Goal: Communication & Community: Answer question/provide support

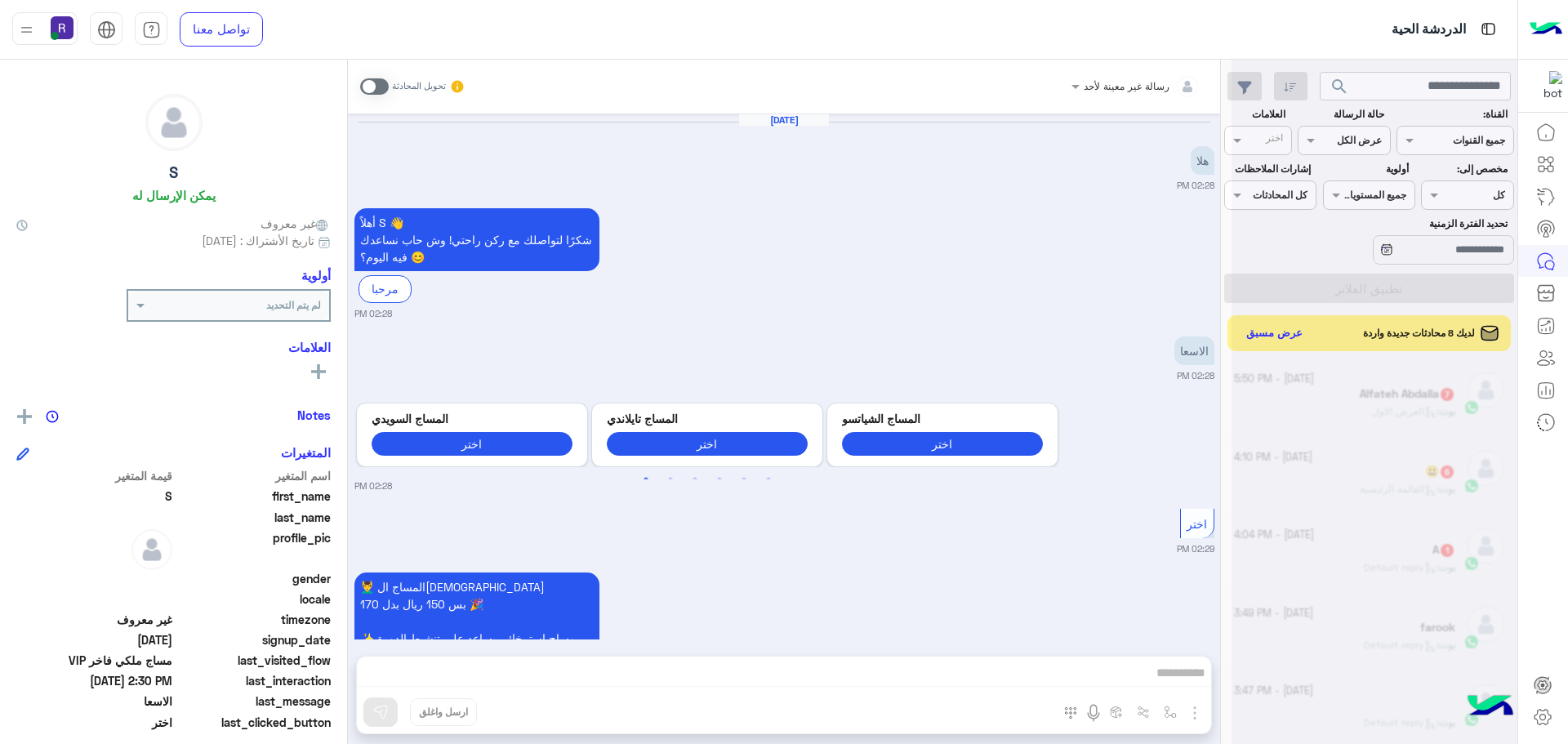
scroll to position [616, 0]
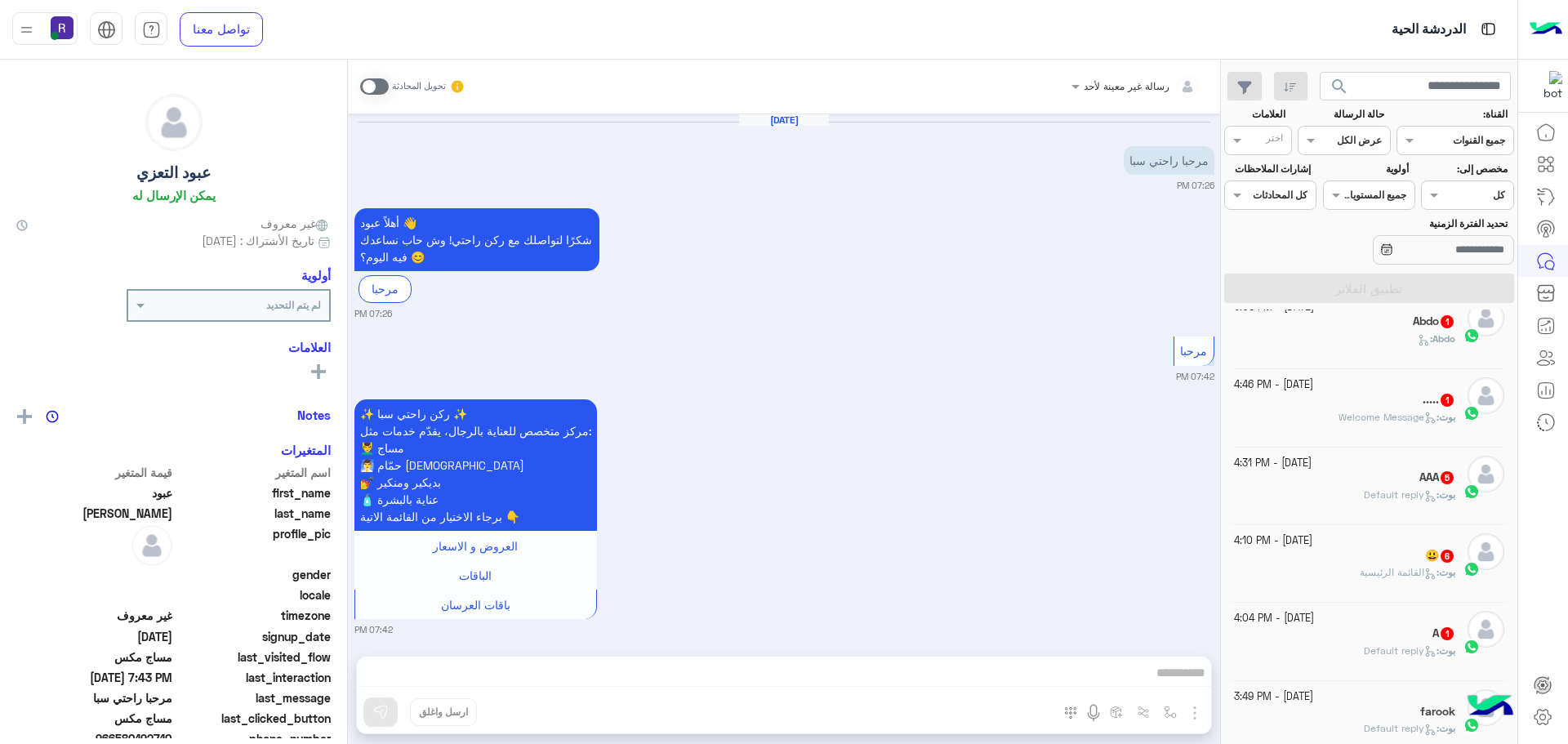
scroll to position [1495, 0]
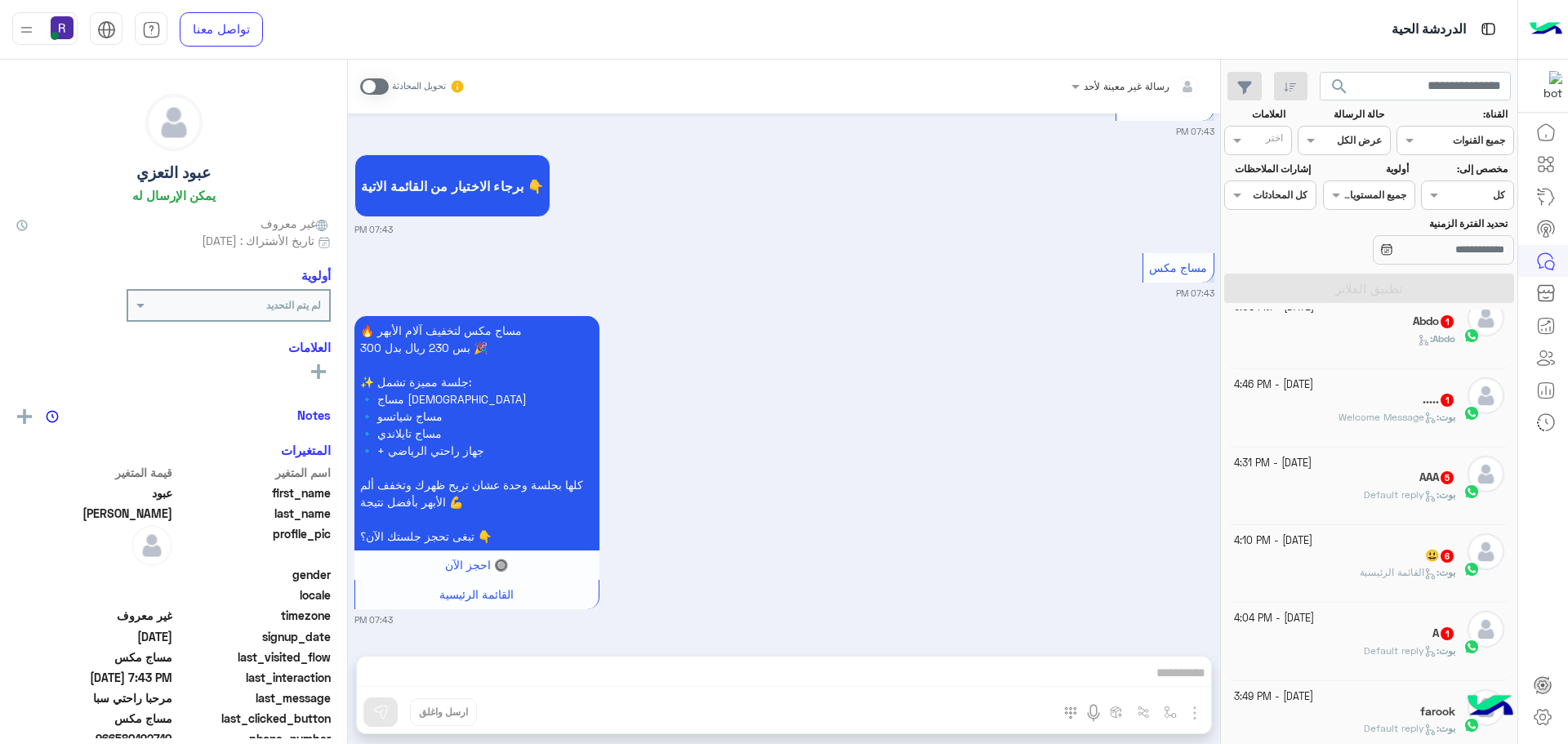
click at [1394, 340] on div "Abdo :" at bounding box center [1345, 345] width 222 height 28
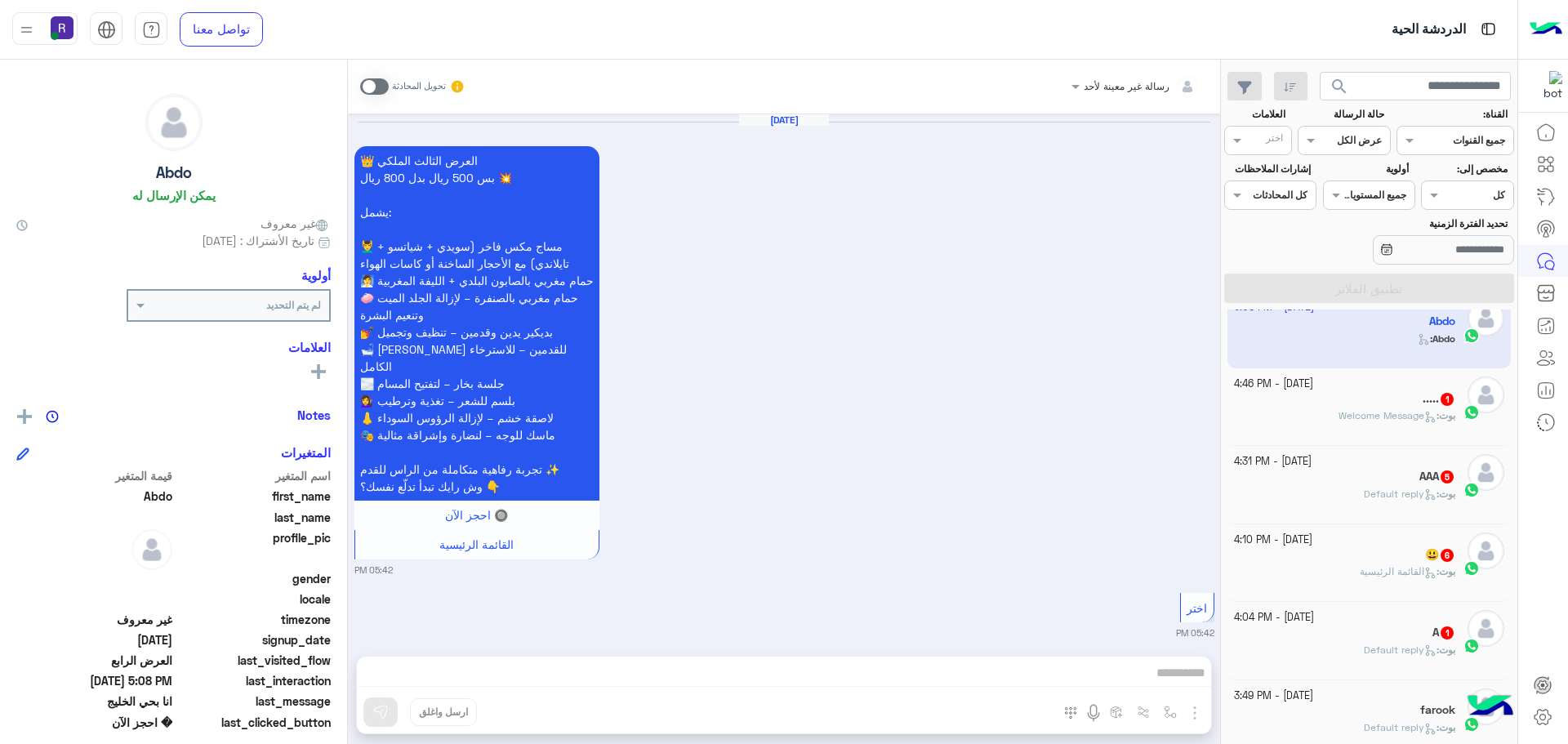
scroll to position [2889, 0]
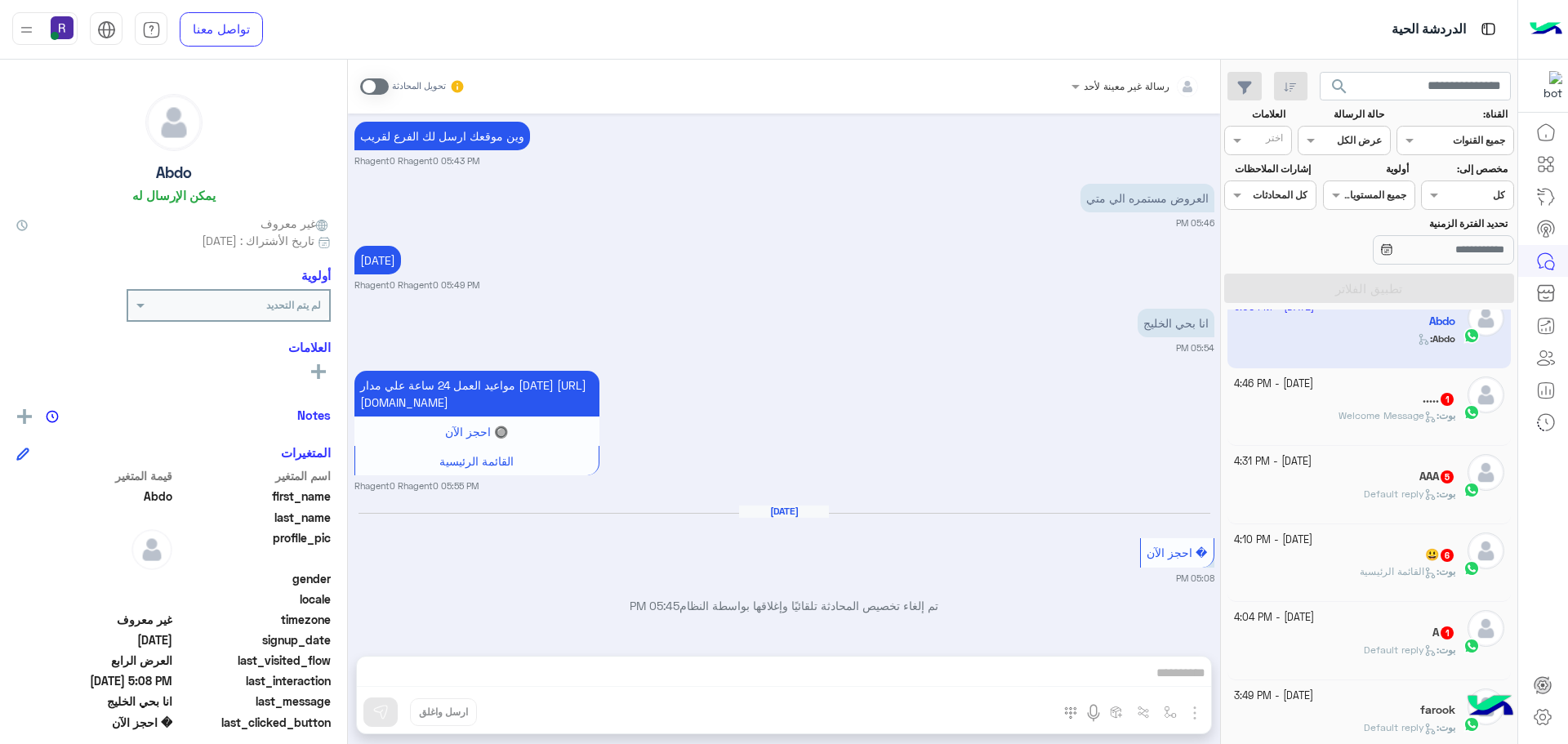
click at [1394, 383] on div "[DATE] - 4:46 PM" at bounding box center [1345, 384] width 222 height 15
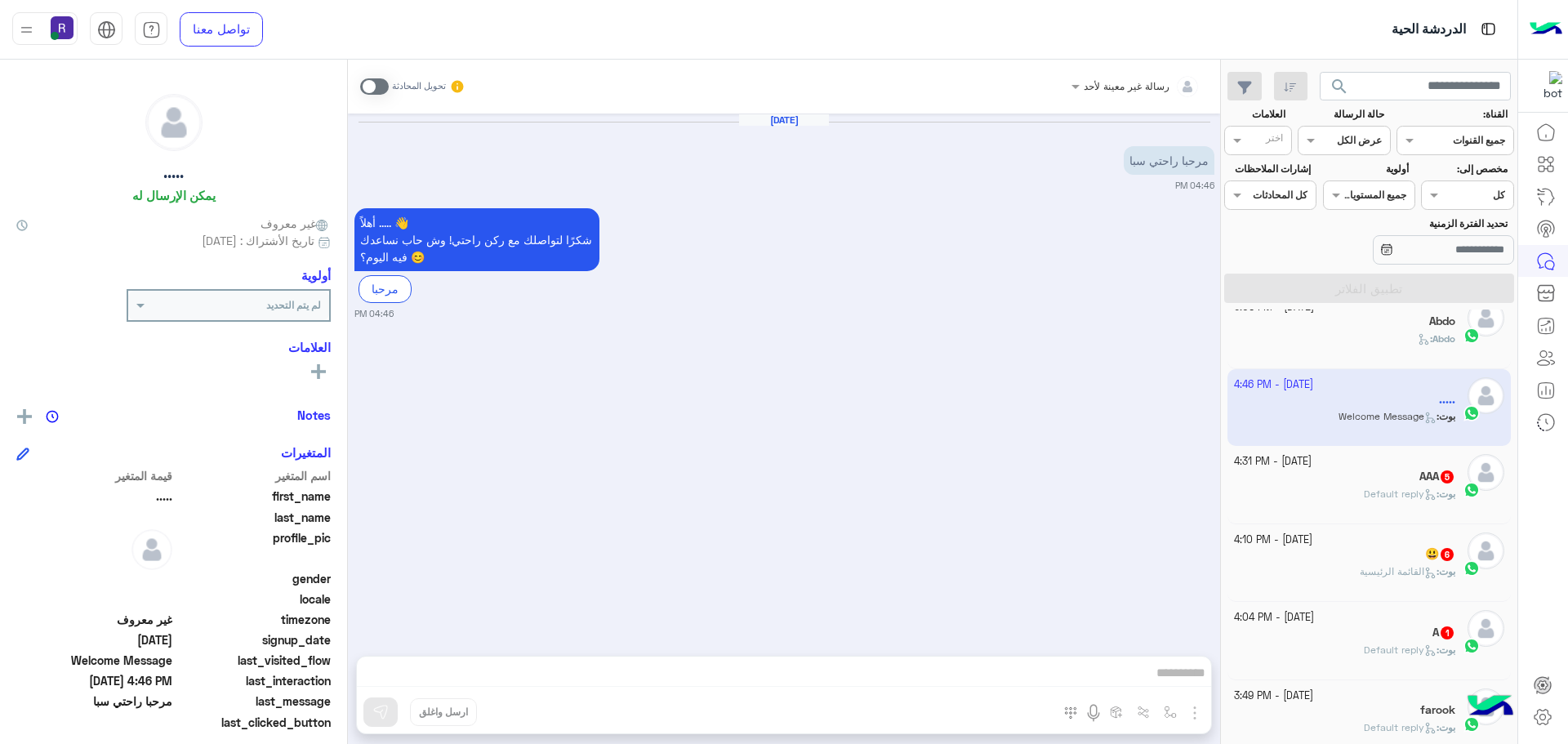
click at [1382, 471] on div "AAA 5" at bounding box center [1345, 478] width 222 height 17
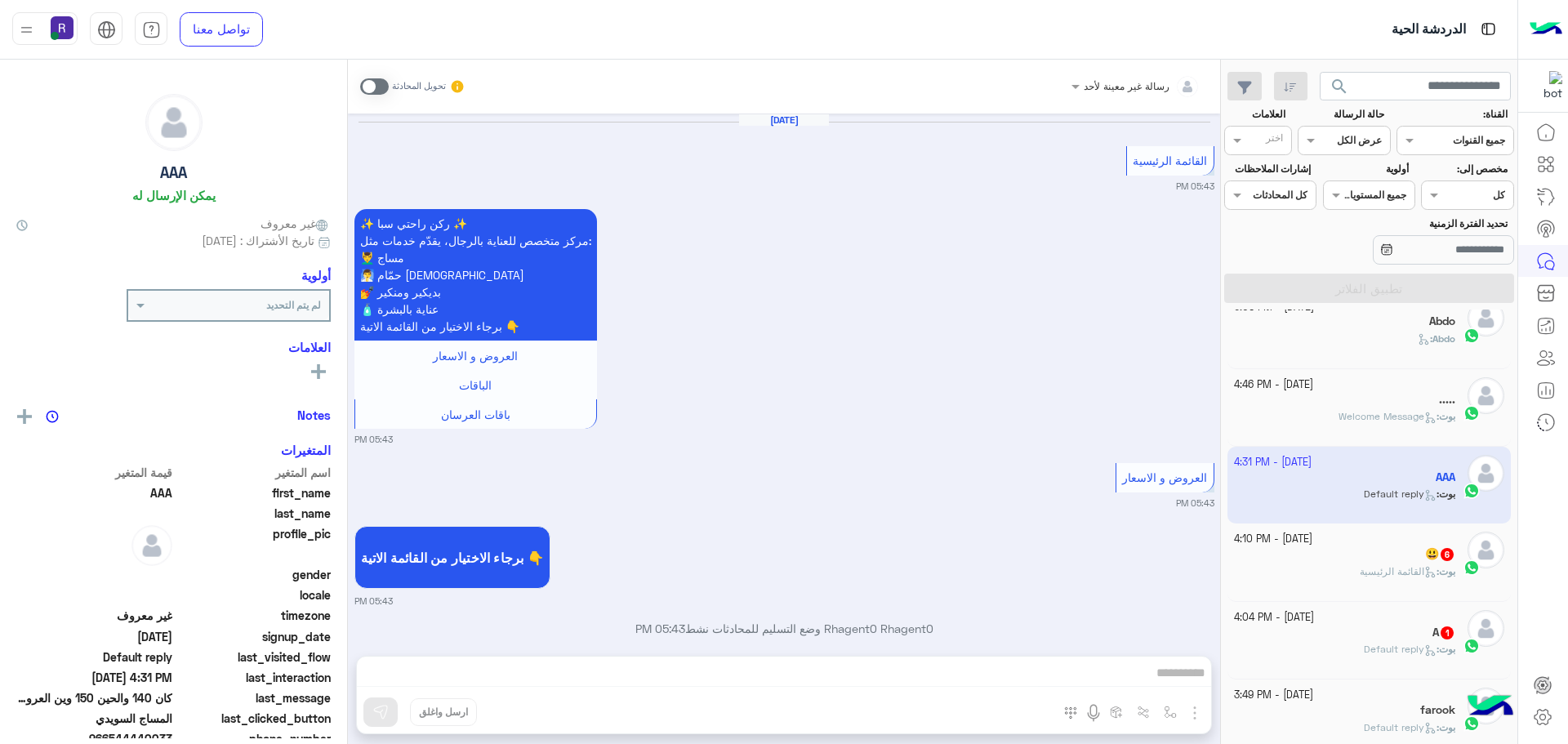
scroll to position [1938, 0]
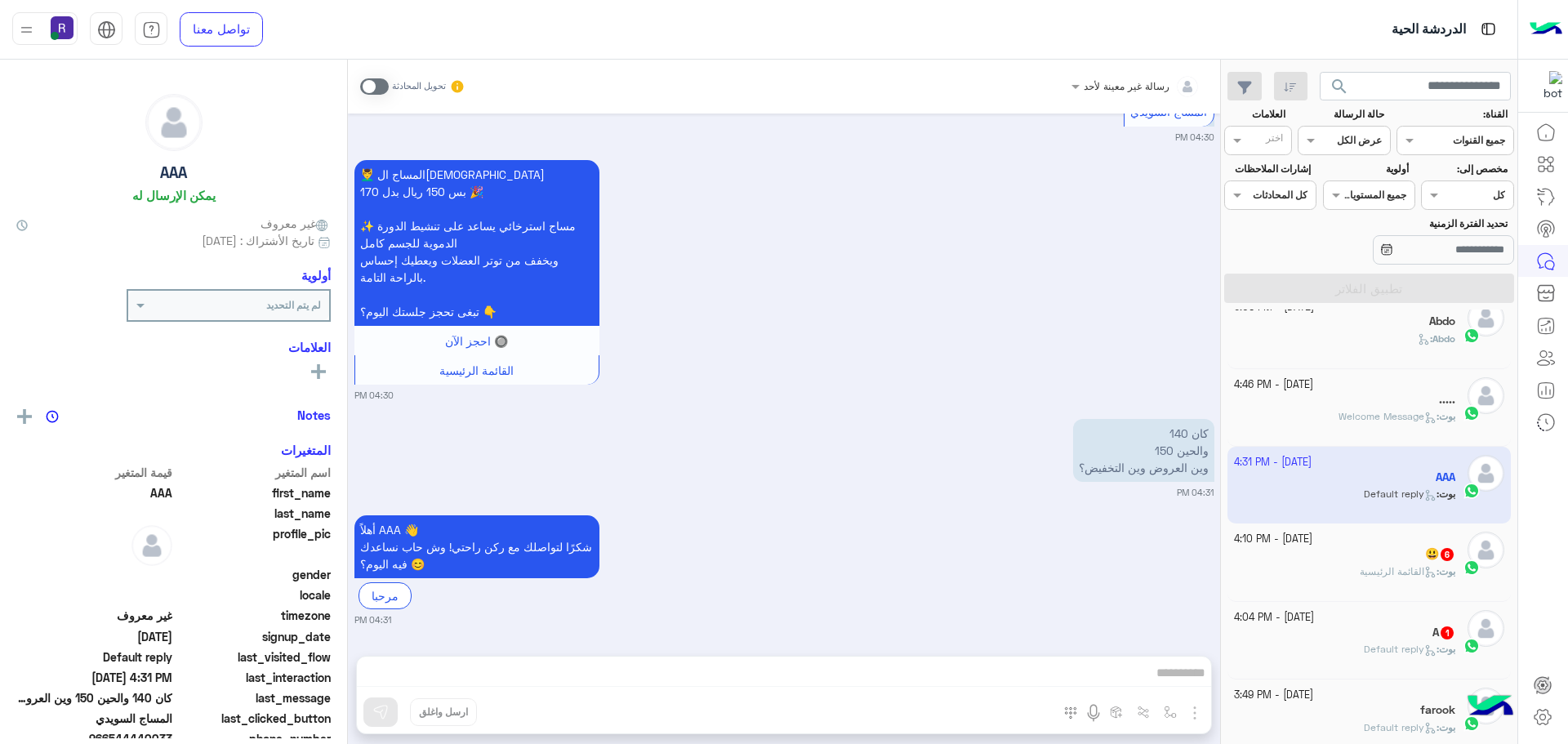
click at [1372, 542] on div "[DATE] - 4:10 PM" at bounding box center [1345, 539] width 222 height 15
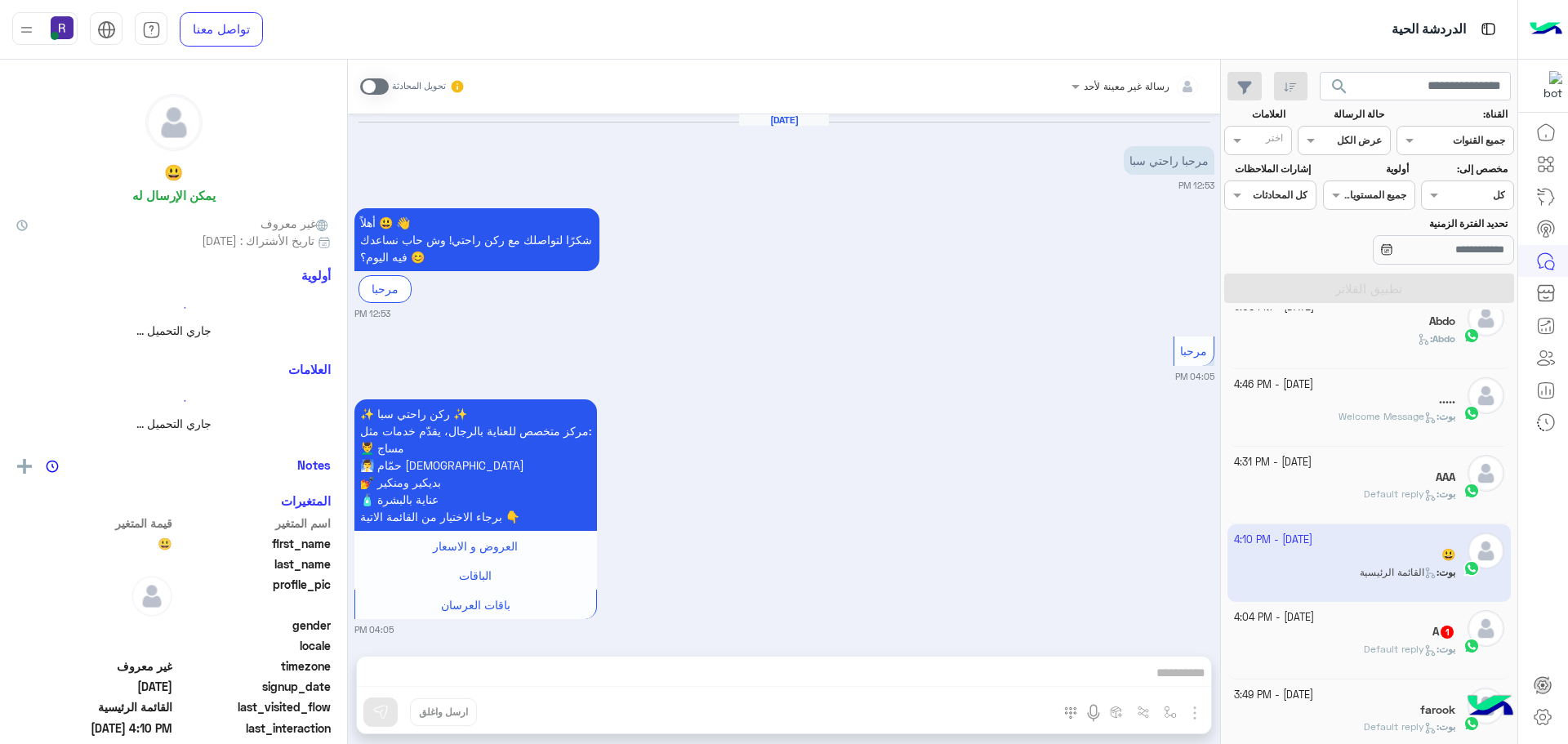
scroll to position [1075, 0]
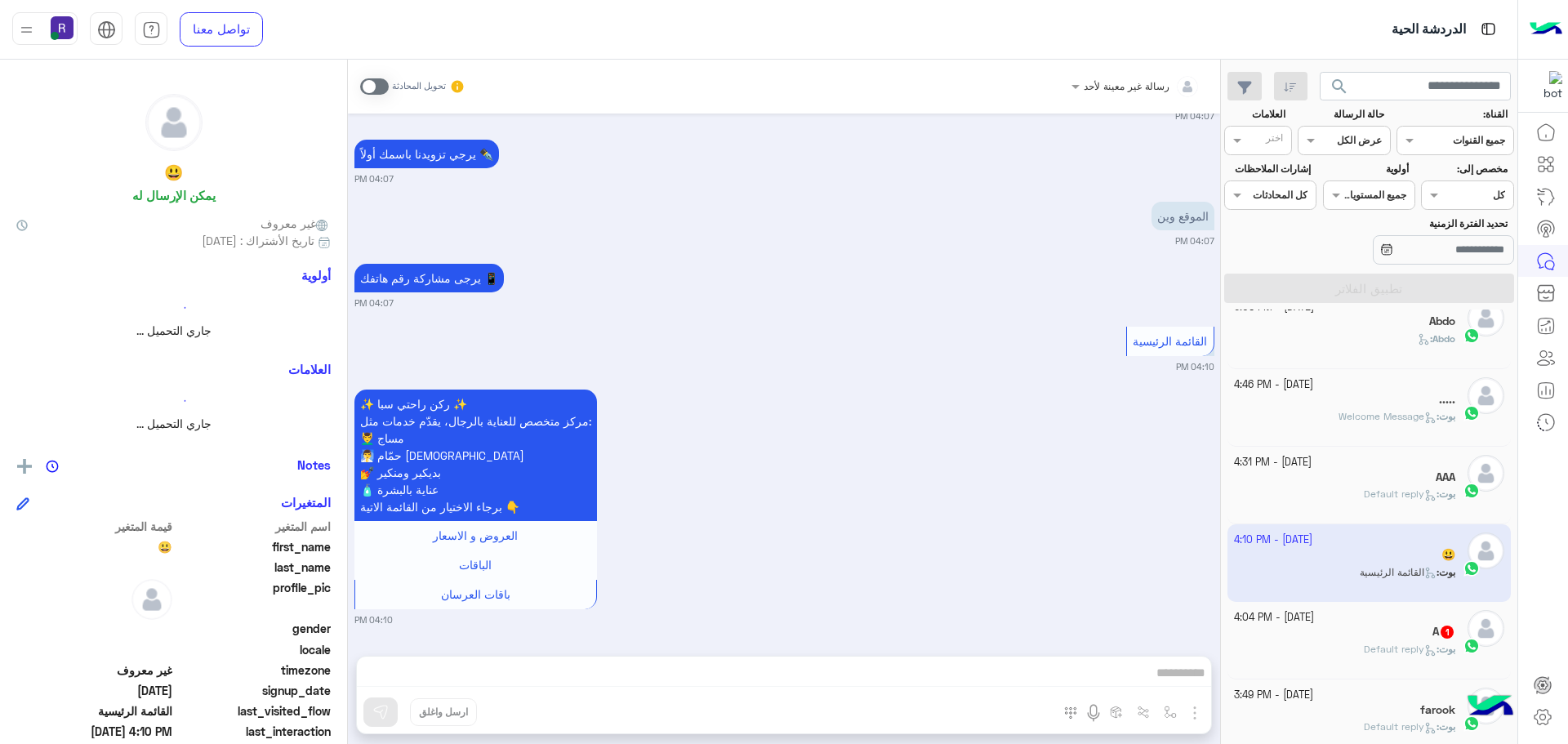
click at [1377, 611] on div "[DATE] - 4:04 PM" at bounding box center [1345, 617] width 222 height 15
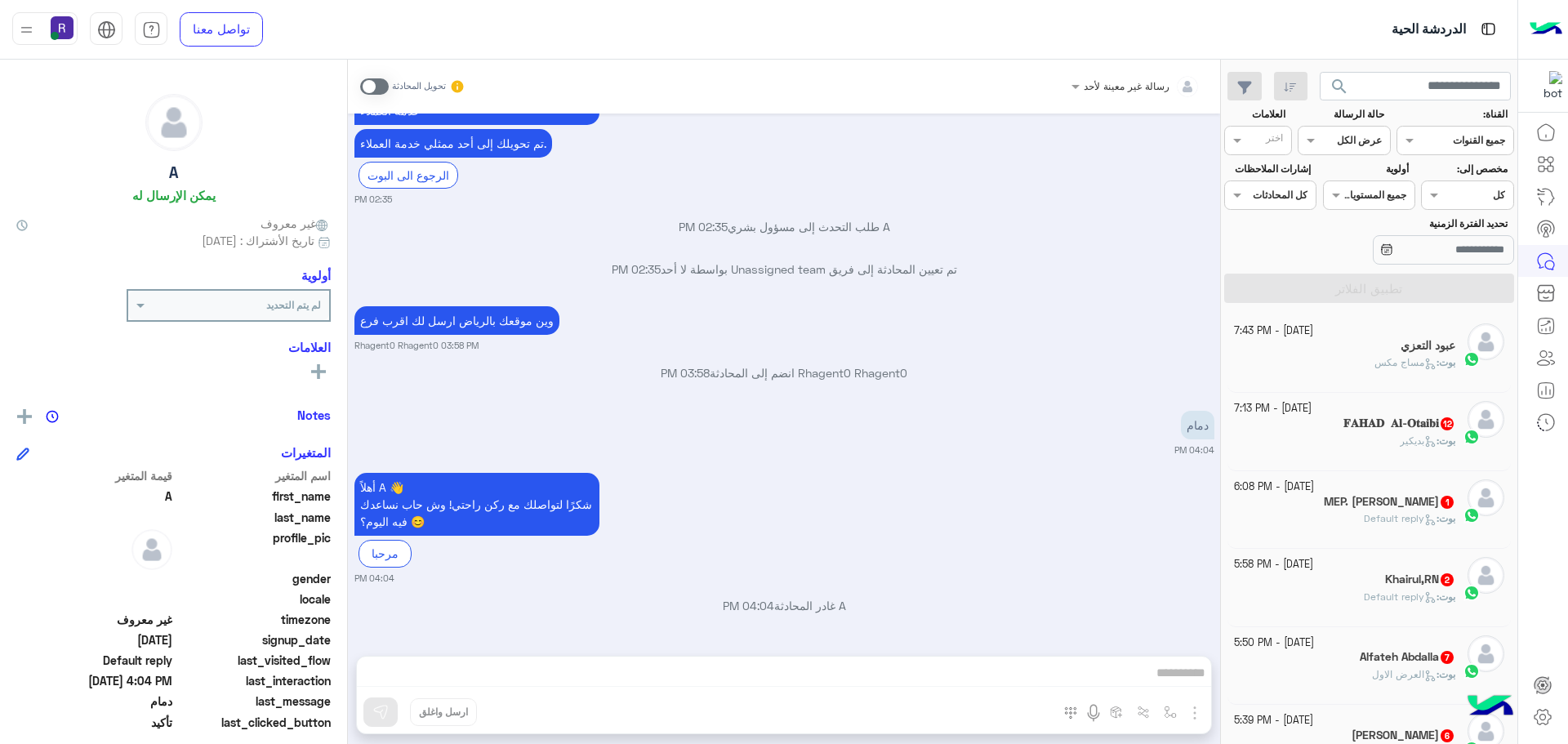
click at [1362, 431] on div "𝐅𝐀𝐇𝐀𝐃 ‏ 𝐀𝐥-𝐎𝐭𝐚𝐢𝐛𝐢 12" at bounding box center [1345, 424] width 222 height 17
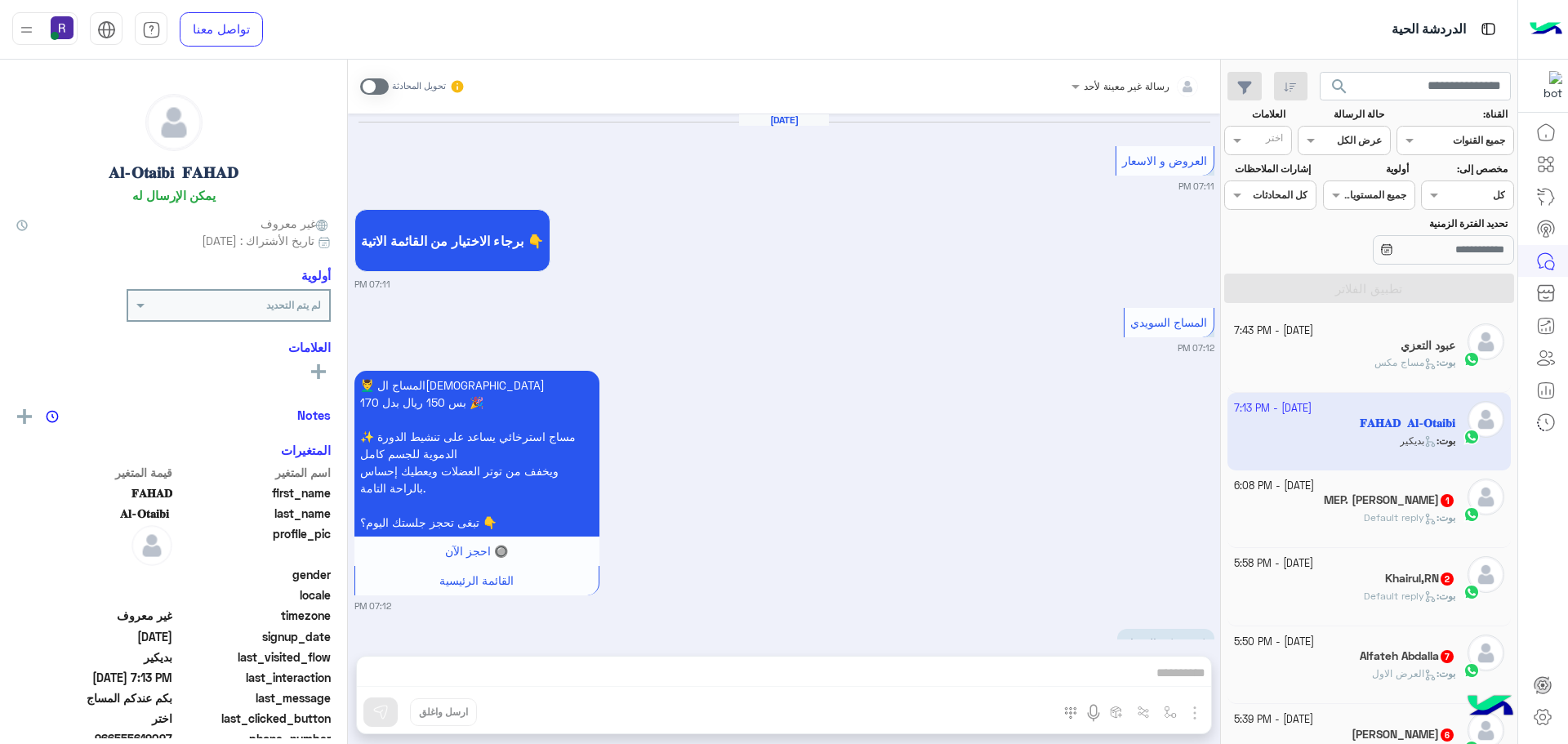
scroll to position [2716, 0]
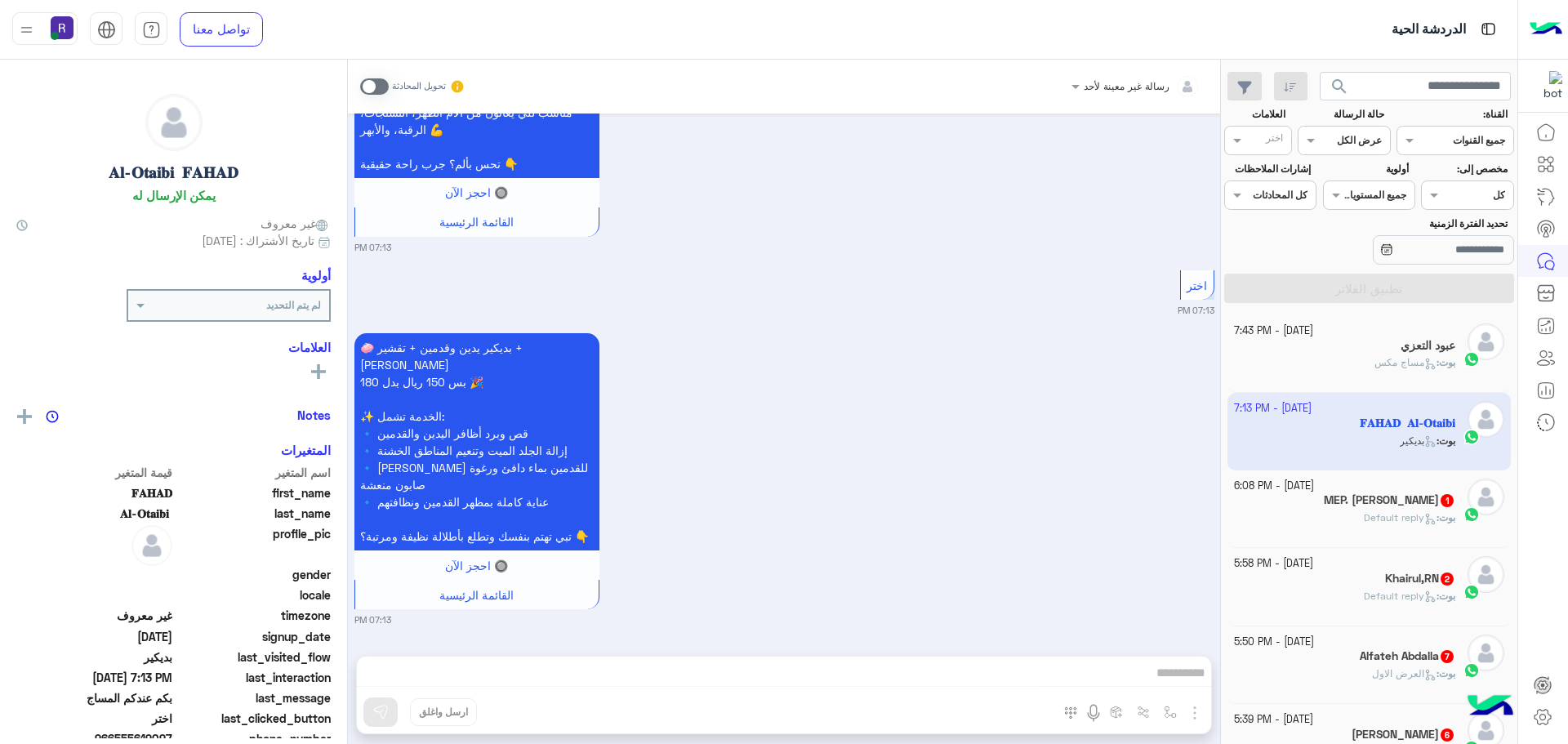
click at [1364, 498] on h5 "MEP. [PERSON_NAME] 1" at bounding box center [1390, 501] width 131 height 14
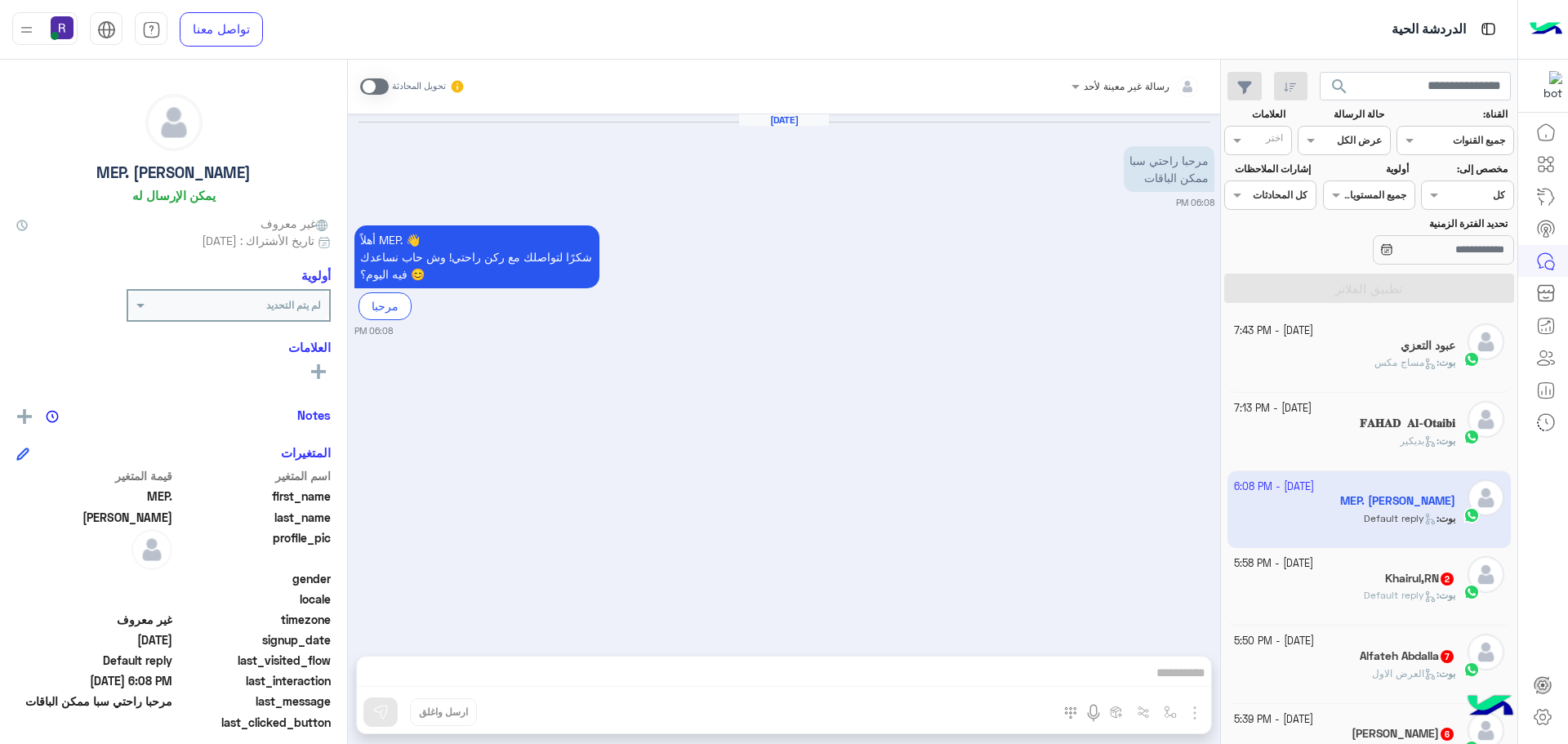
click at [1374, 587] on div "Khairul,RN 2" at bounding box center [1345, 580] width 222 height 17
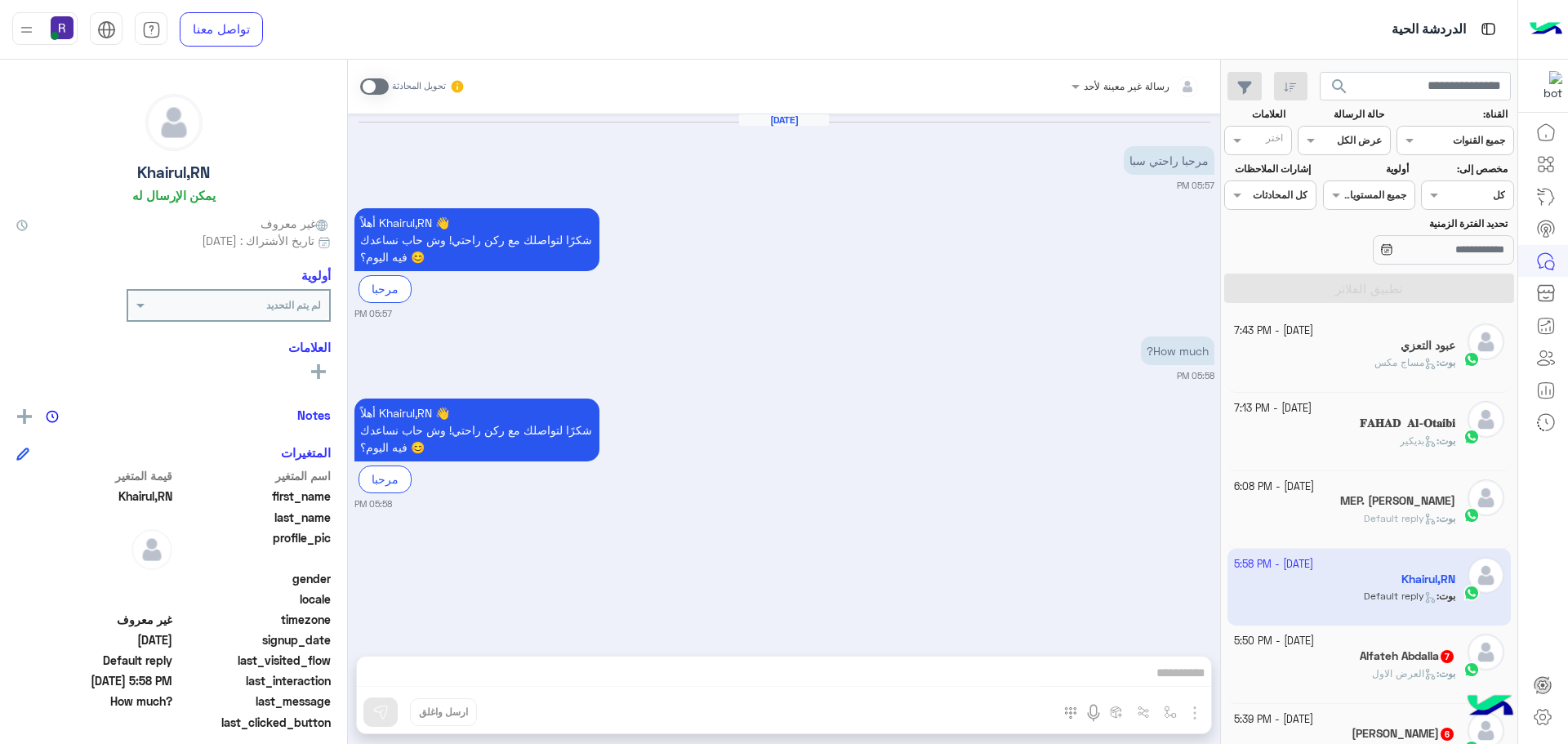
click at [1376, 645] on div "[DATE] - 5:50 PM" at bounding box center [1345, 641] width 222 height 15
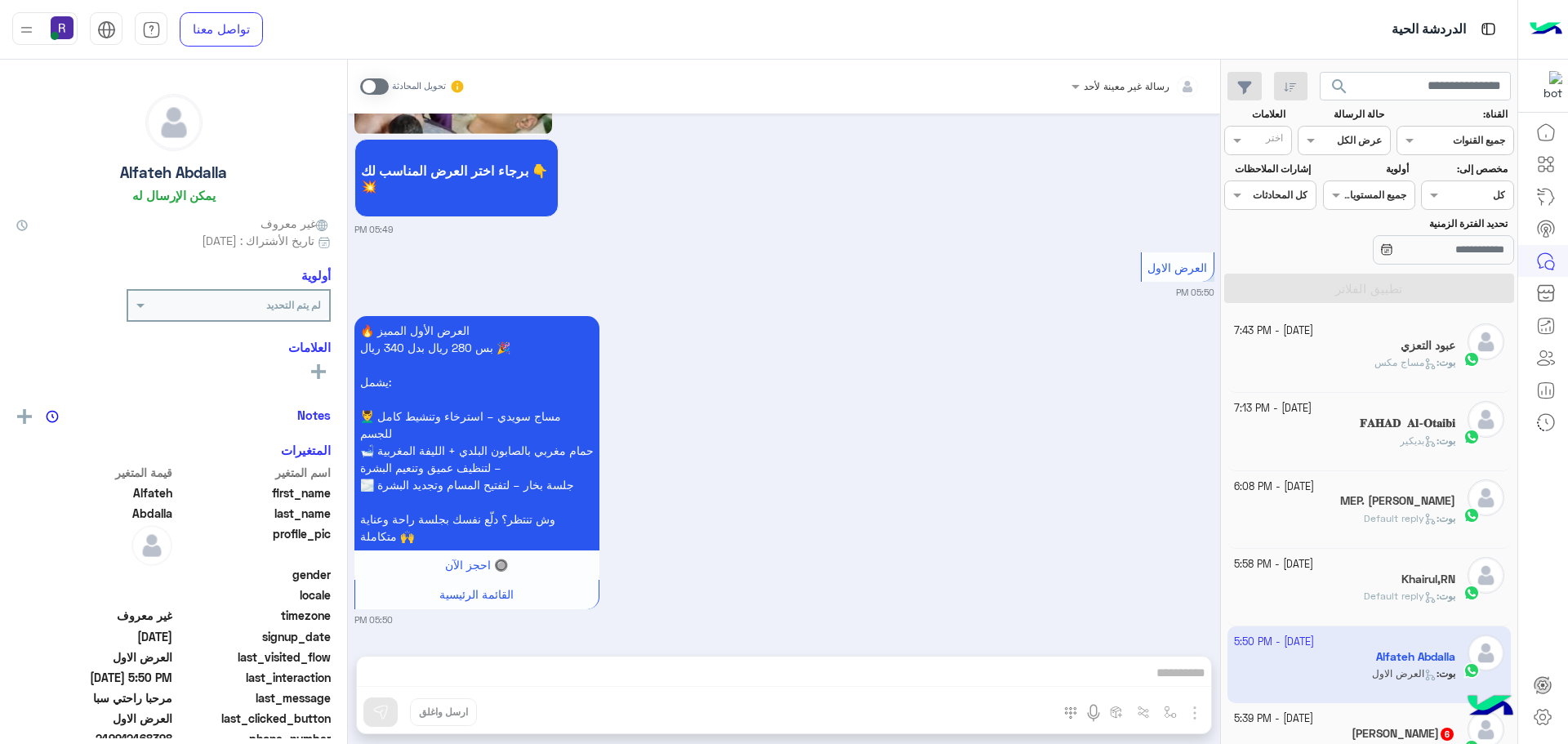
scroll to position [82, 0]
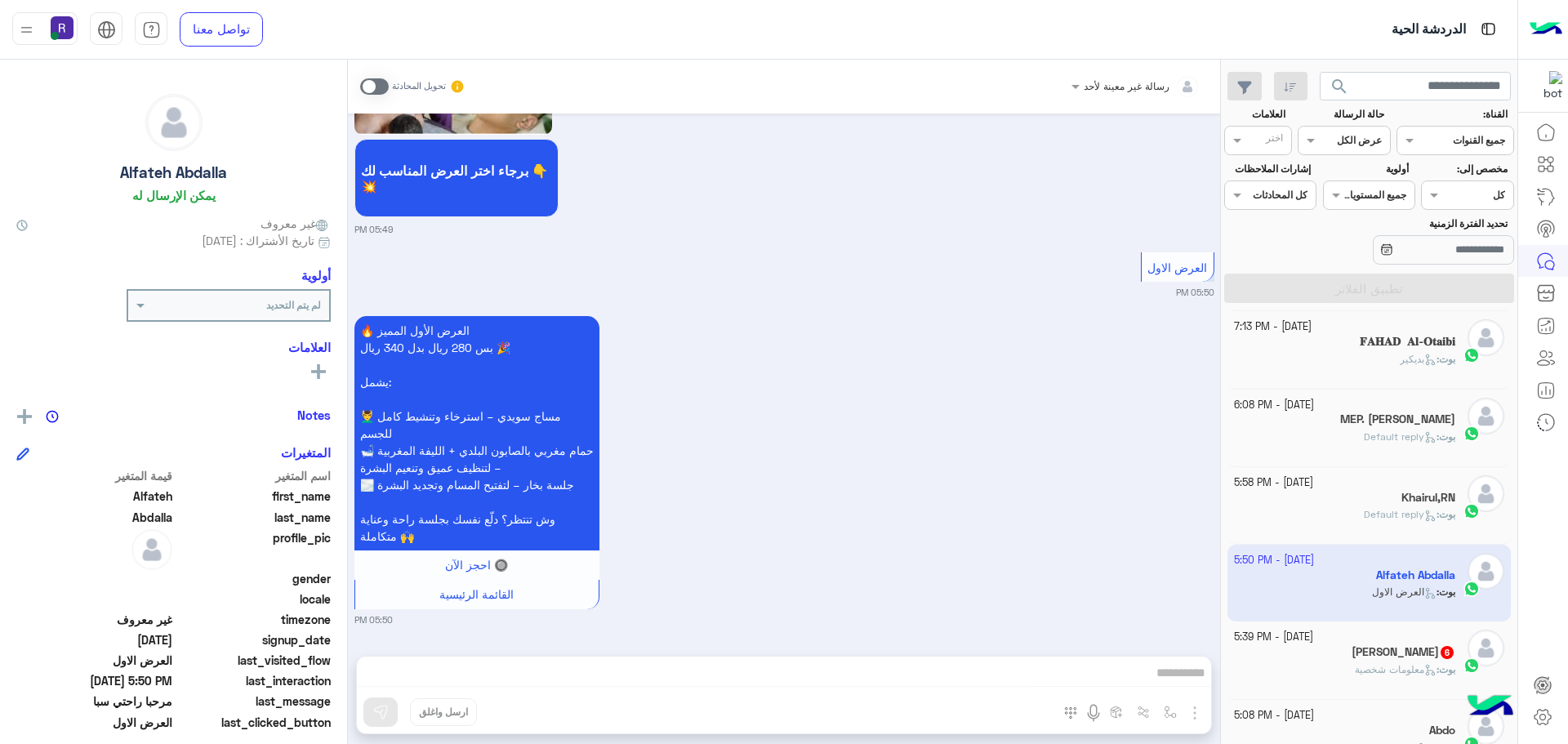
click at [1376, 661] on div "[PERSON_NAME] 6" at bounding box center [1345, 653] width 222 height 17
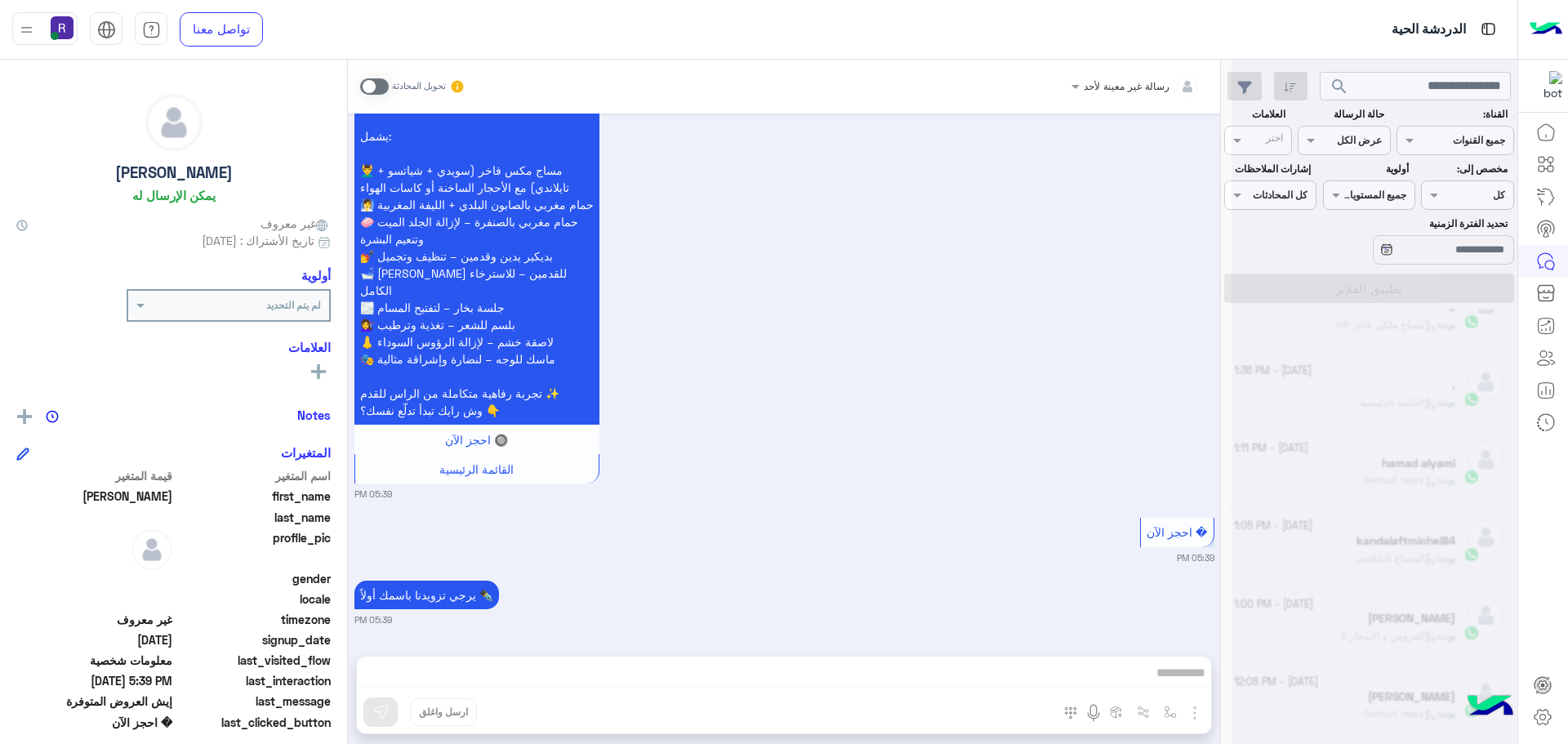
scroll to position [8, 0]
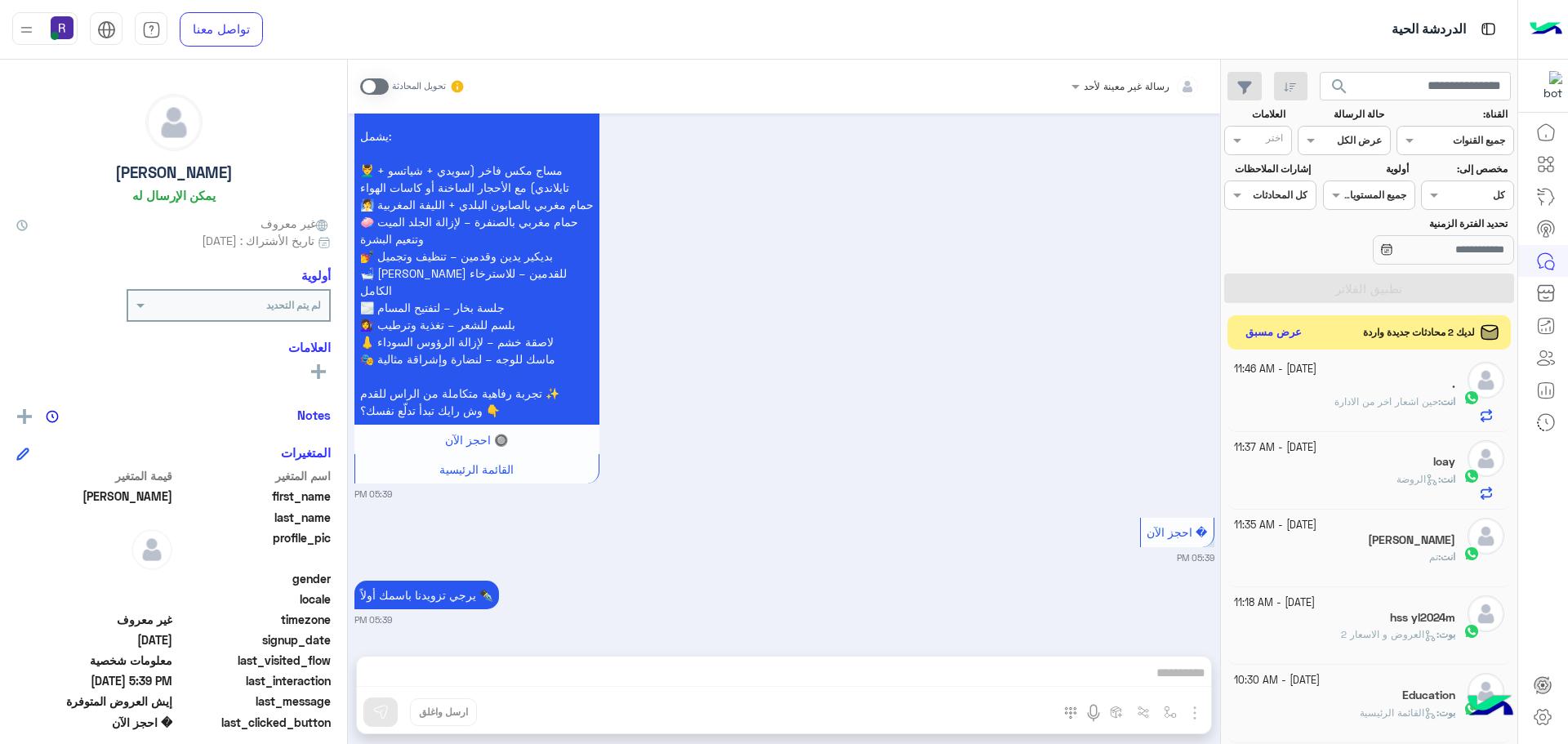
click at [1281, 336] on button "عرض مسبق" at bounding box center [1273, 332] width 68 height 22
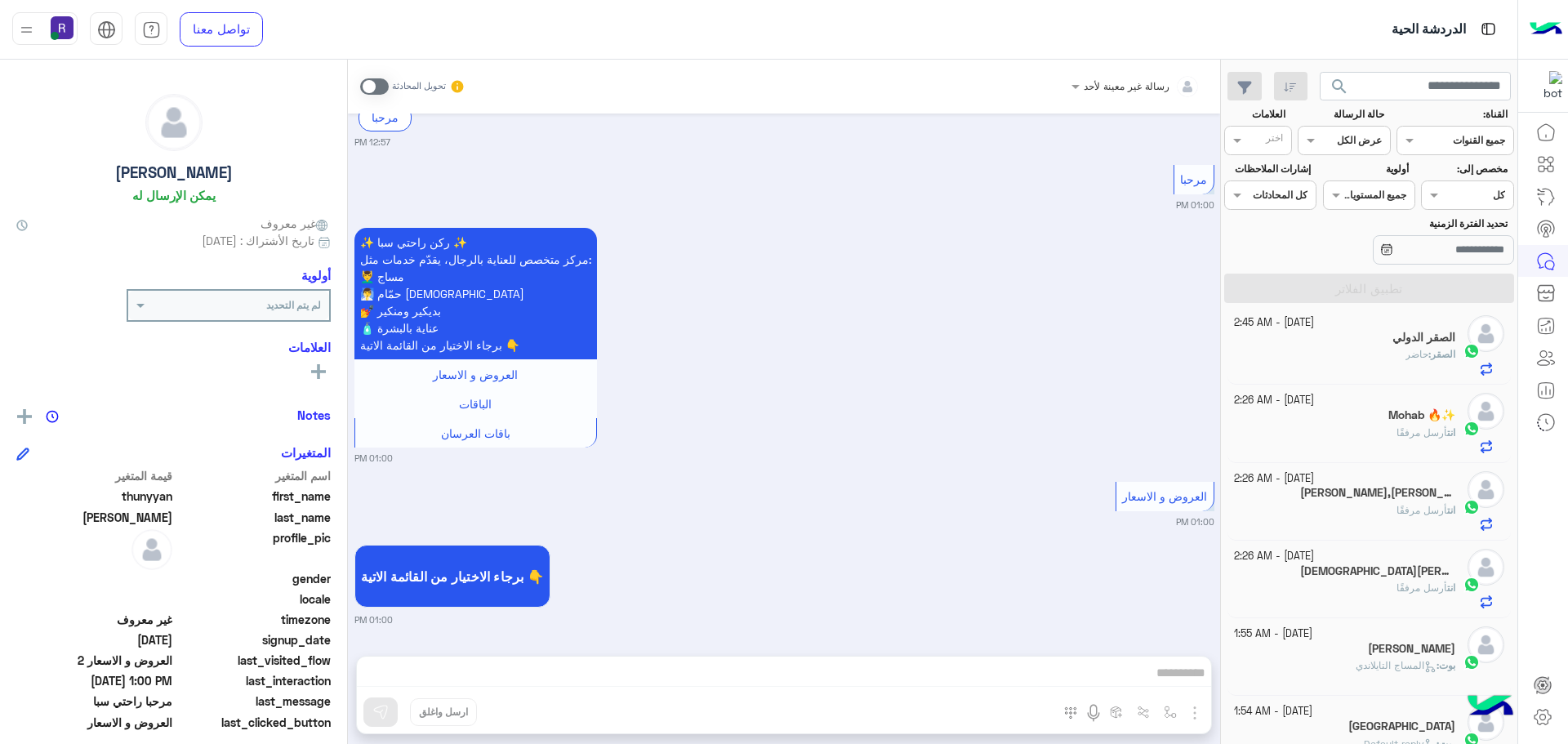
scroll to position [498, 0]
